Goal: Task Accomplishment & Management: Manage account settings

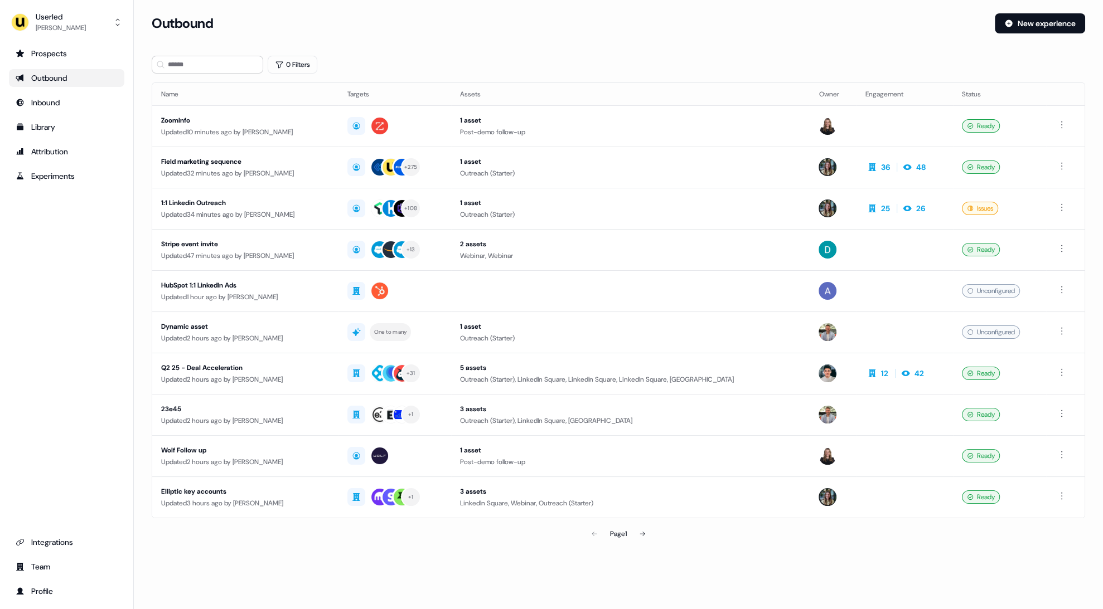
click at [67, 73] on div "Outbound" at bounding box center [67, 77] width 102 height 11
click at [52, 24] on div "[PERSON_NAME]" at bounding box center [61, 27] width 50 height 11
click at [66, 57] on div "Impersonate (Admin)" at bounding box center [66, 52] width 106 height 20
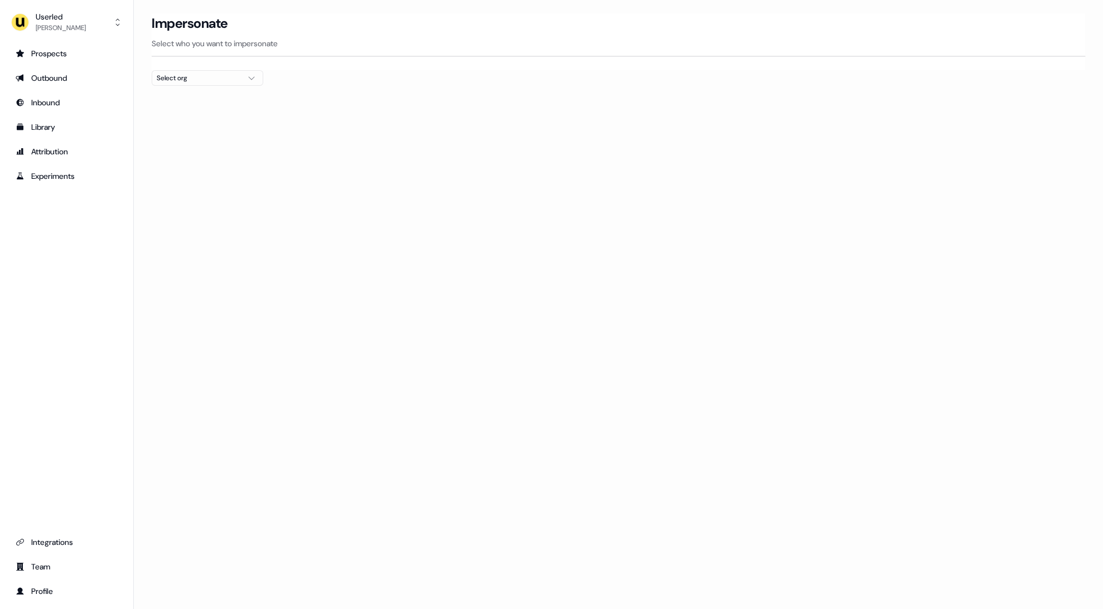
click at [183, 83] on button "Select org" at bounding box center [207, 78] width 111 height 16
type input "****"
click at [180, 119] on div "Netnut" at bounding box center [207, 118] width 110 height 18
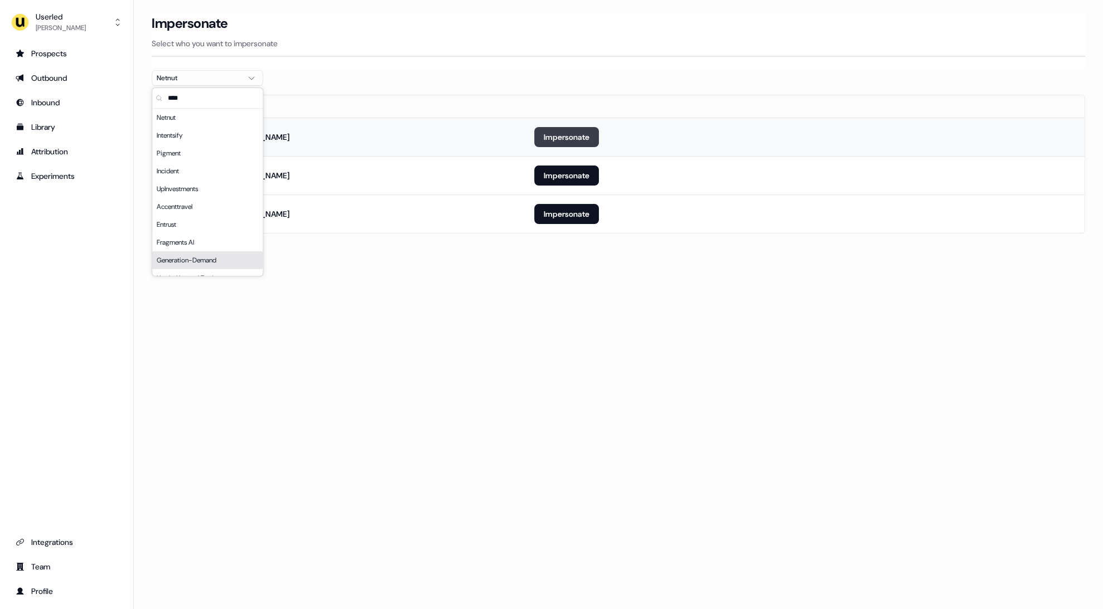
click at [551, 132] on button "Impersonate" at bounding box center [566, 137] width 65 height 20
